Goal: Task Accomplishment & Management: Complete application form

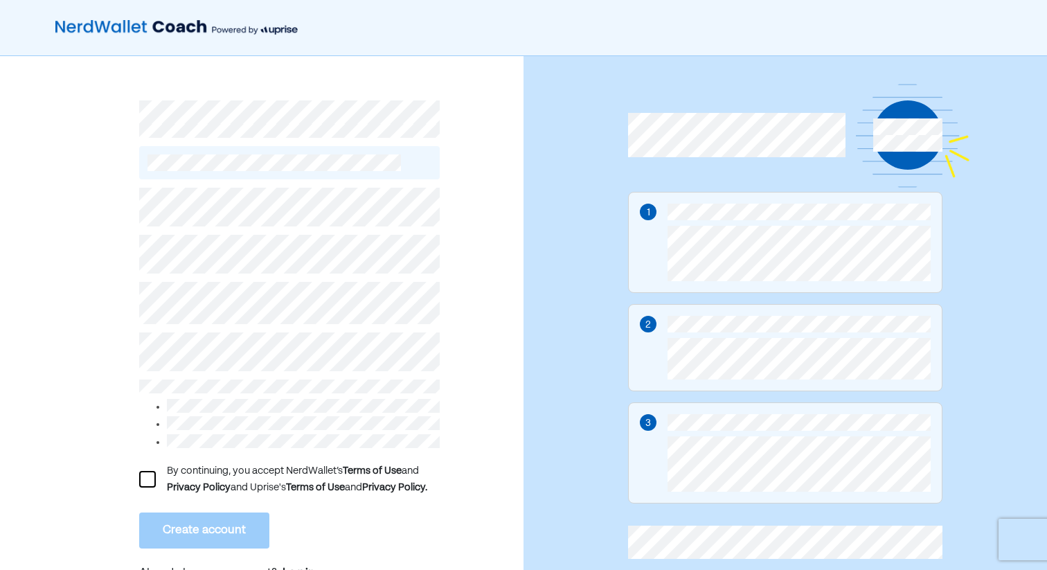
scroll to position [33, 0]
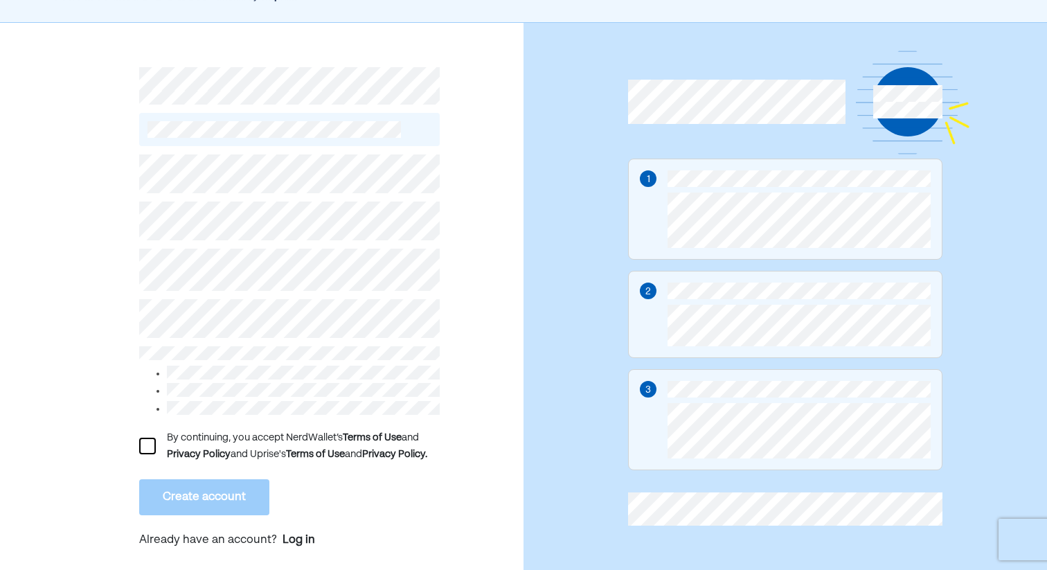
click at [406, 522] on div "By continuing, you accept NerdWallet’s Terms of Use and Privacy Policy and Upri…" at bounding box center [289, 353] width 300 height 415
click at [250, 454] on div "By continuing, you accept NerdWallet’s Terms of Use and Privacy Policy and Upri…" at bounding box center [303, 445] width 273 height 33
click at [139, 444] on div at bounding box center [147, 446] width 17 height 17
click at [177, 485] on button "Create account" at bounding box center [204, 497] width 130 height 36
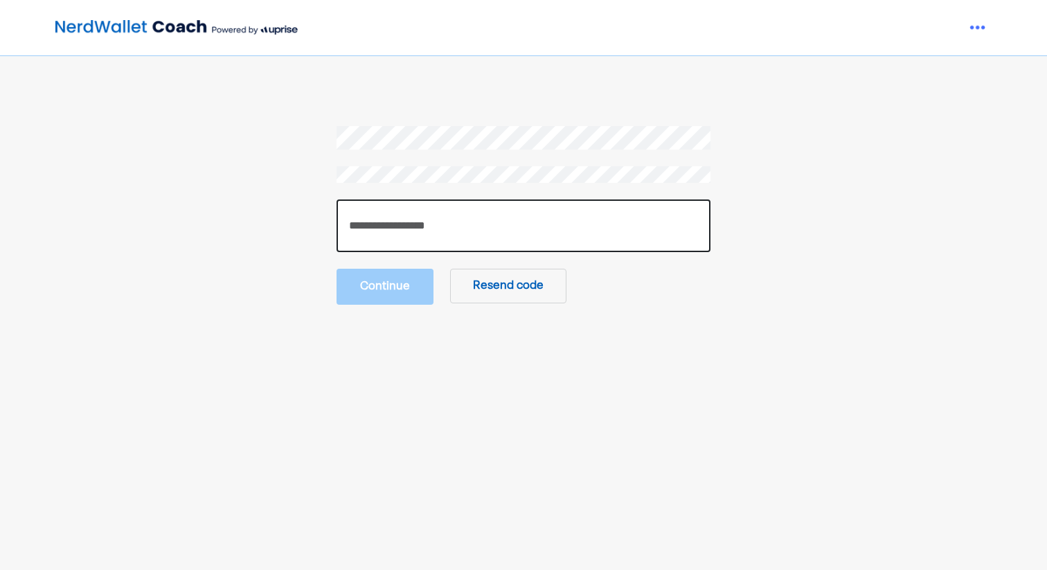
click at [510, 202] on input "number" at bounding box center [523, 225] width 374 height 53
paste input "******"
type input "******"
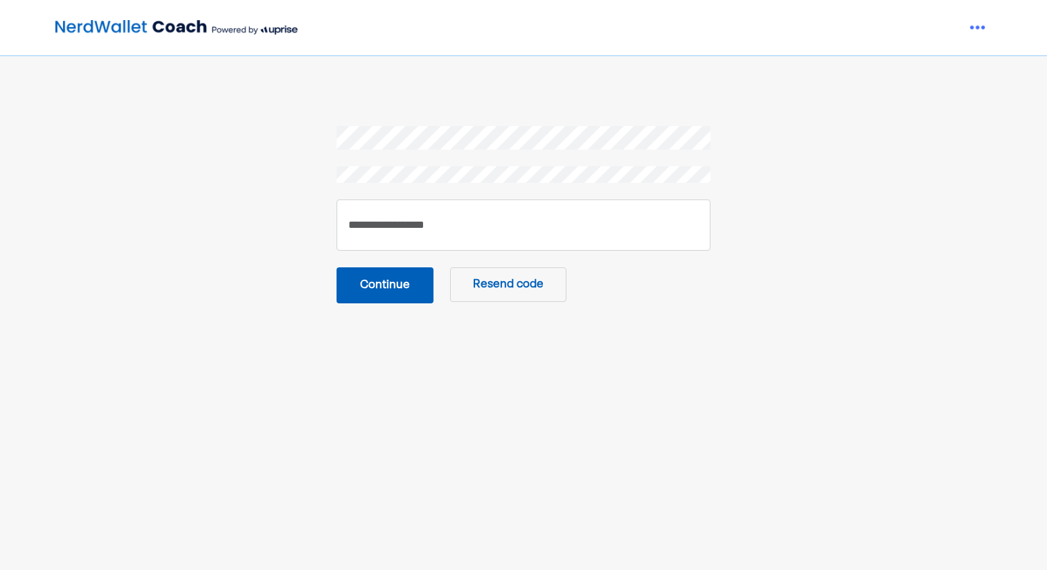
click at [404, 287] on button "Continue" at bounding box center [384, 285] width 97 height 36
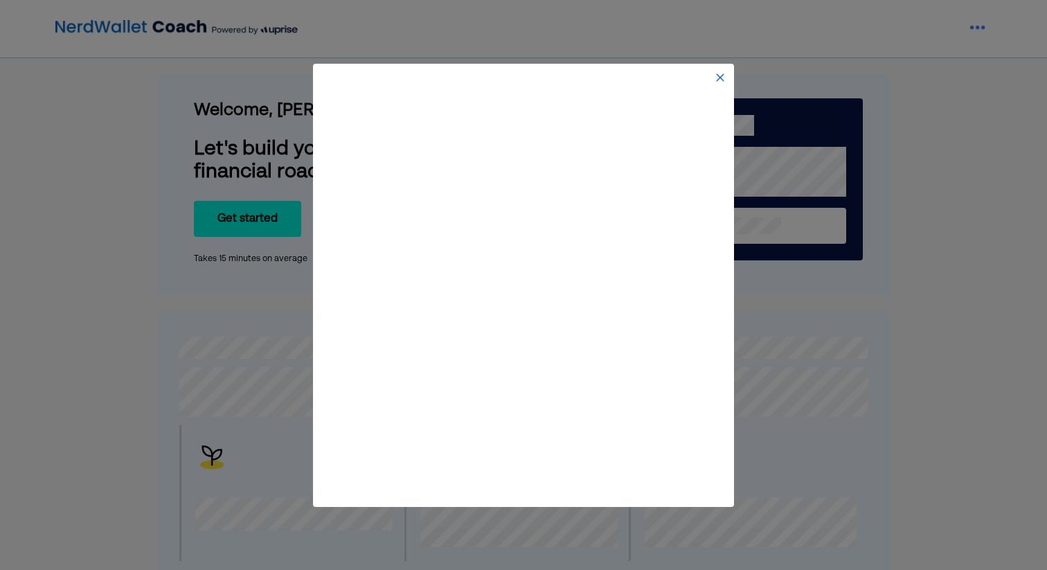
click at [719, 78] on img at bounding box center [720, 77] width 11 height 11
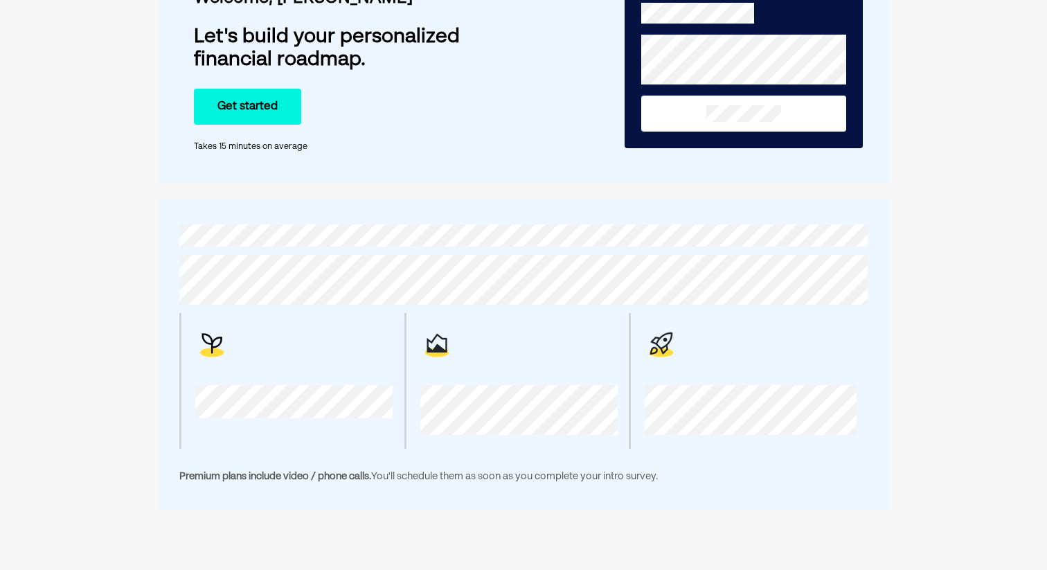
scroll to position [109, 0]
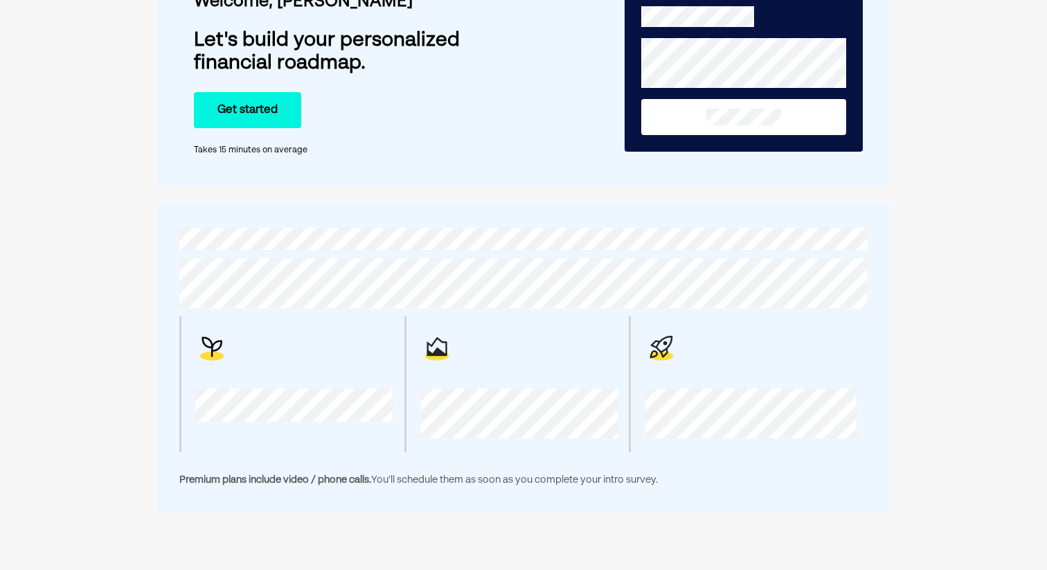
click at [273, 100] on button "Get started" at bounding box center [247, 110] width 107 height 36
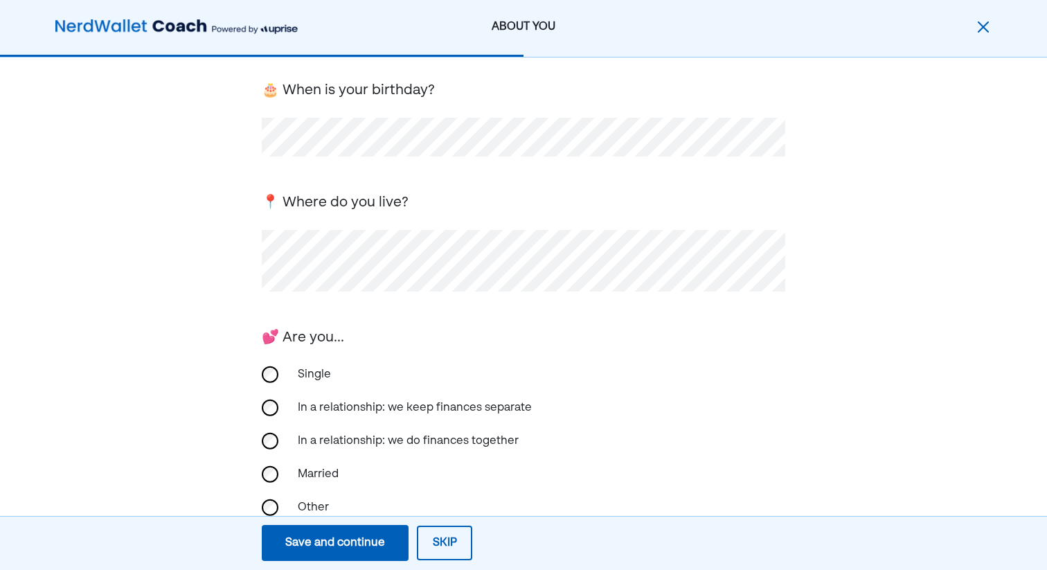
scroll to position [104, 0]
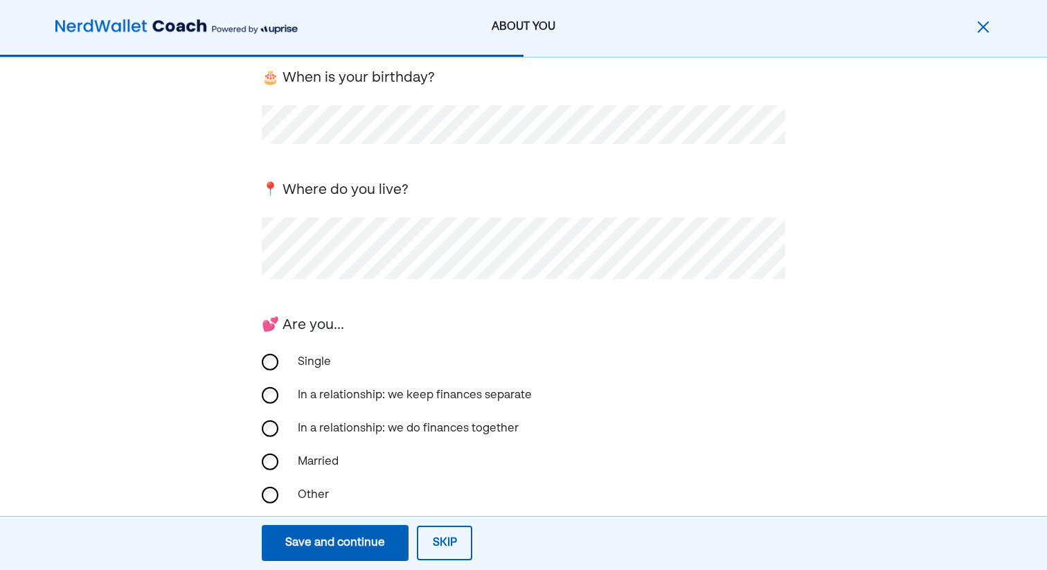
click at [279, 463] on div "Married" at bounding box center [523, 461] width 523 height 33
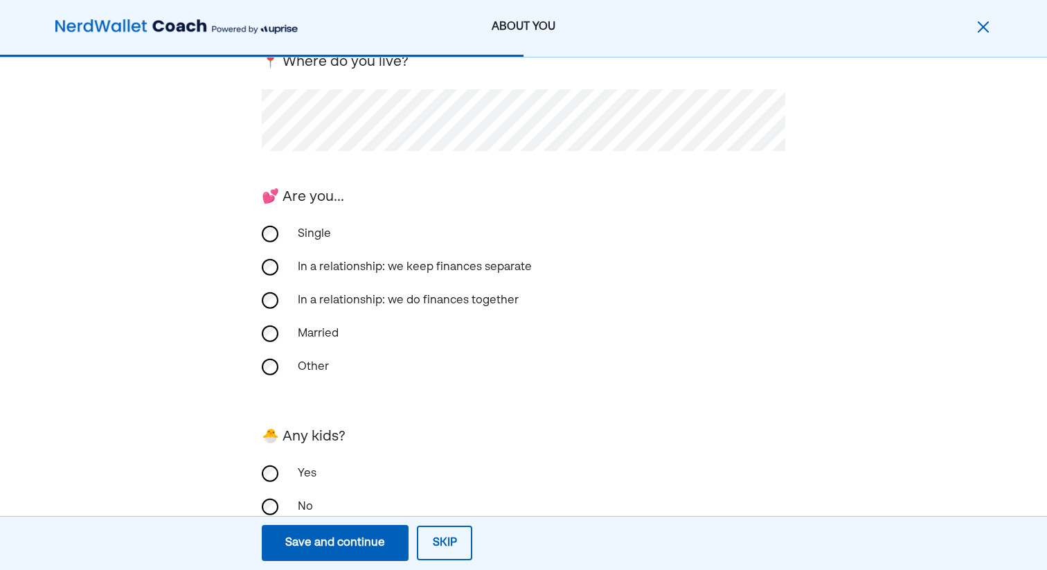
scroll to position [276, 0]
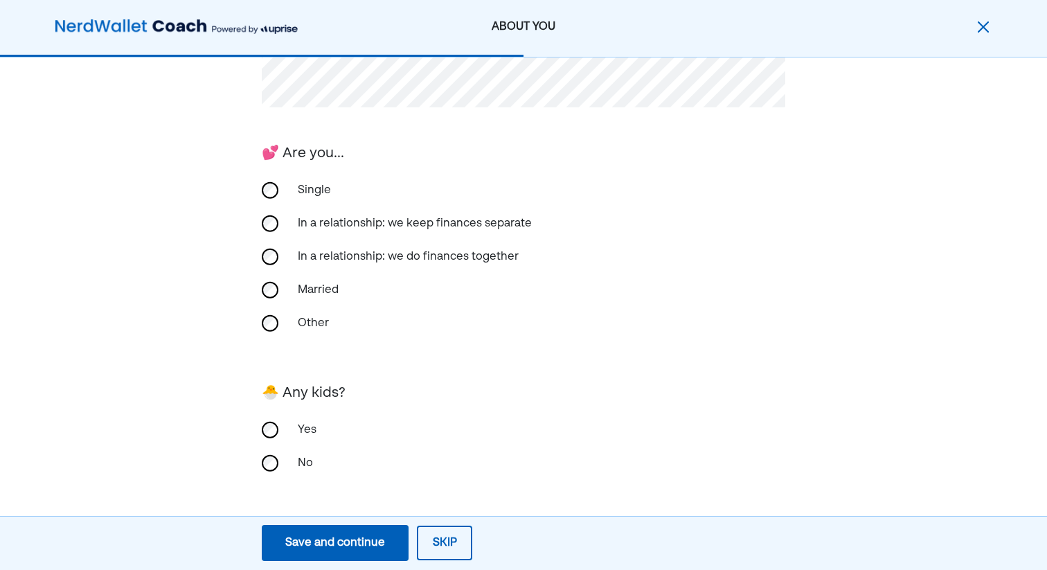
click at [299, 460] on div "No" at bounding box center [358, 463] width 138 height 33
click at [339, 550] on div "Save and continue" at bounding box center [335, 543] width 100 height 17
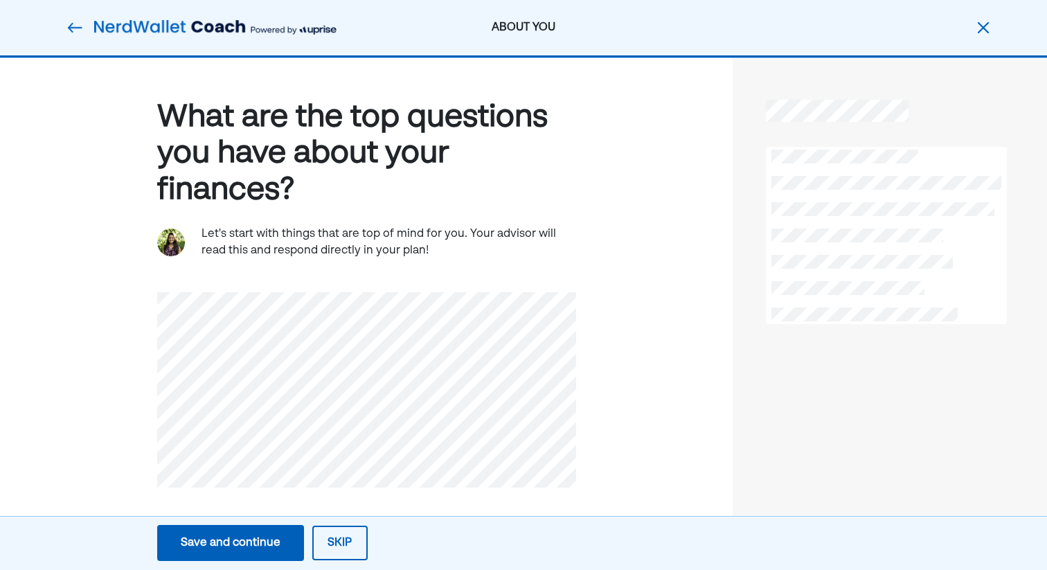
scroll to position [0, 0]
click at [251, 549] on div "Save and continue" at bounding box center [231, 543] width 100 height 17
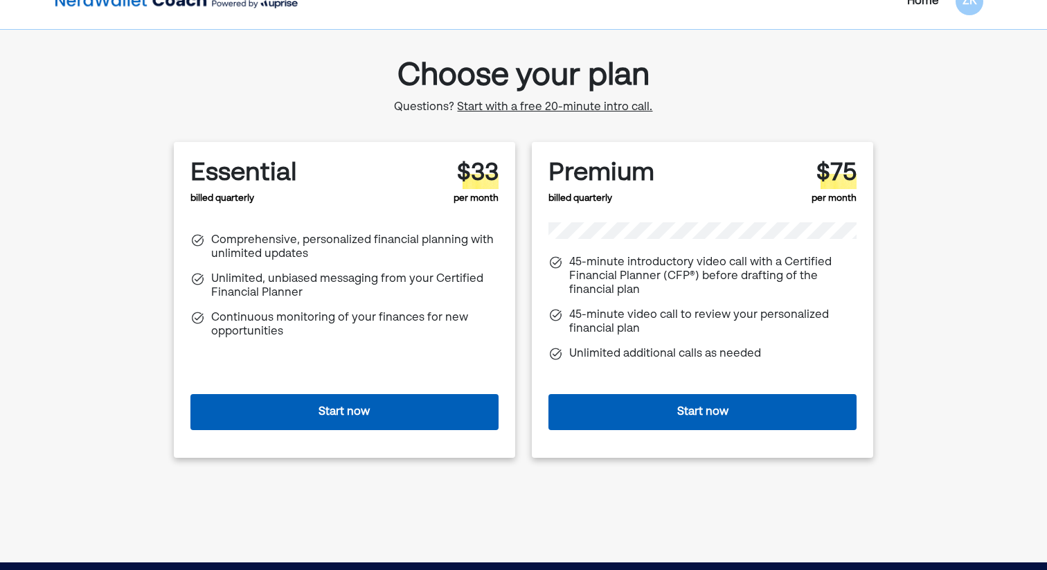
scroll to position [27, 0]
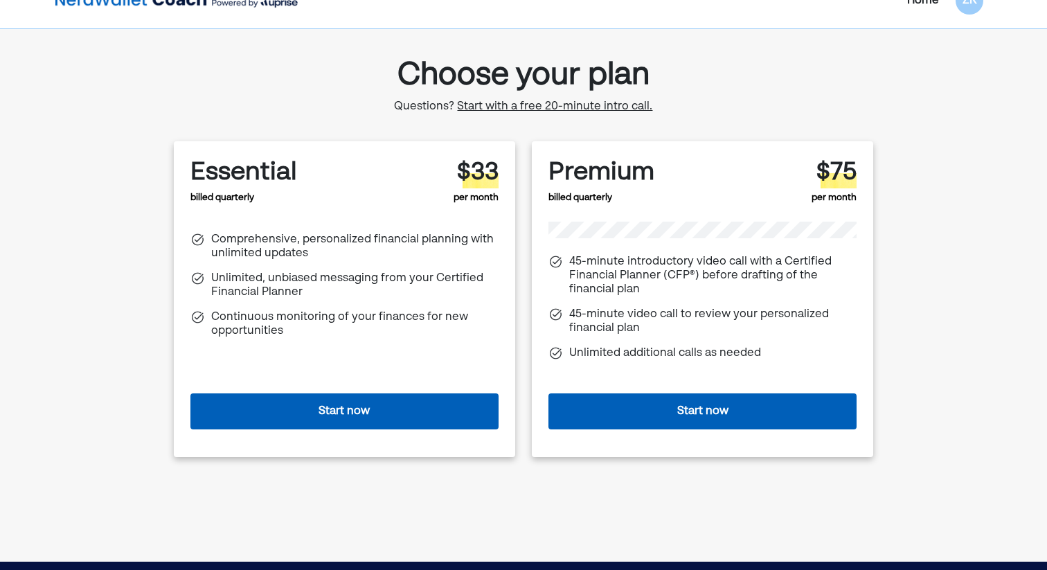
click at [343, 414] on button "Start now" at bounding box center [344, 411] width 308 height 36
